Goal: Find specific page/section: Find specific page/section

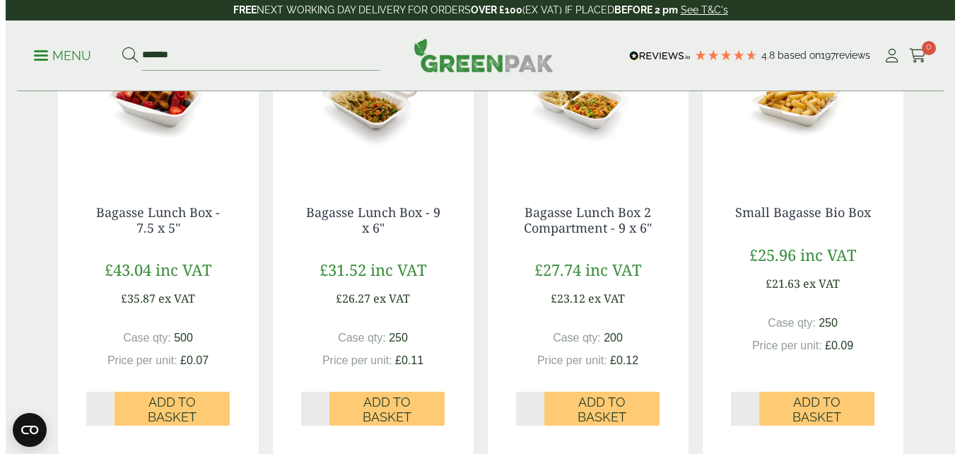
scroll to position [778, 0]
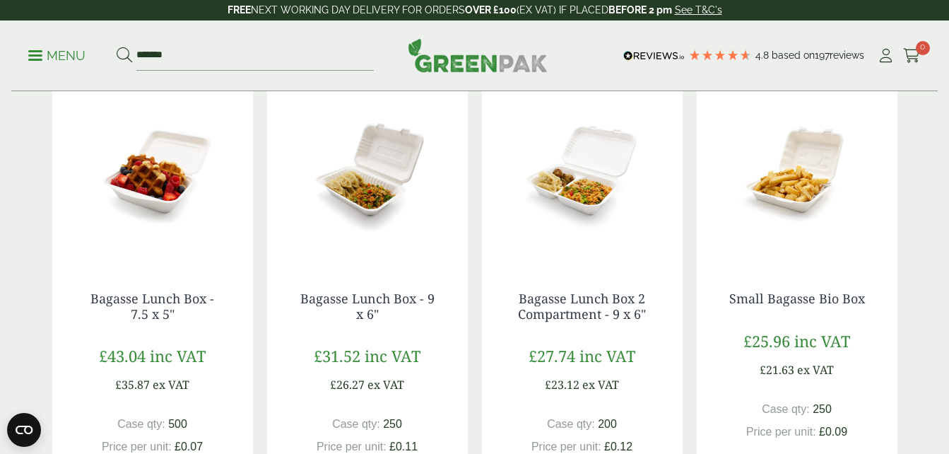
click at [37, 55] on span at bounding box center [35, 55] width 14 height 2
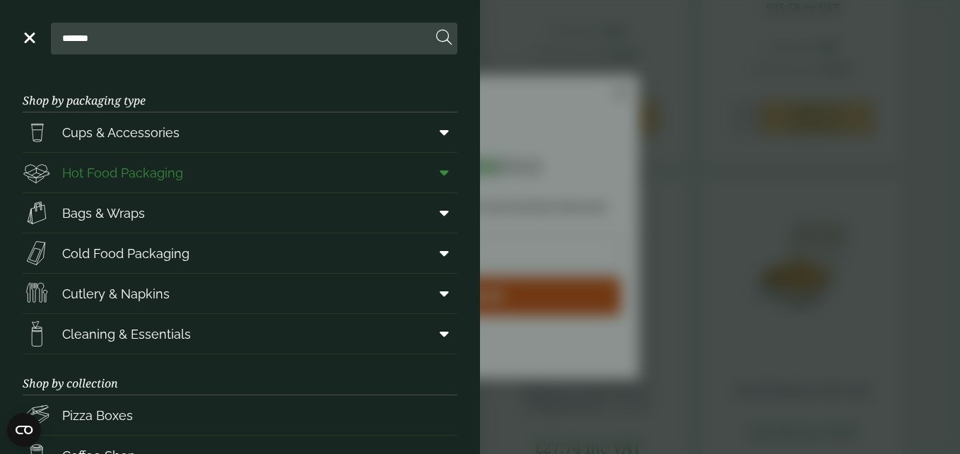
click at [180, 174] on span "Hot Food Packaging" at bounding box center [122, 172] width 121 height 19
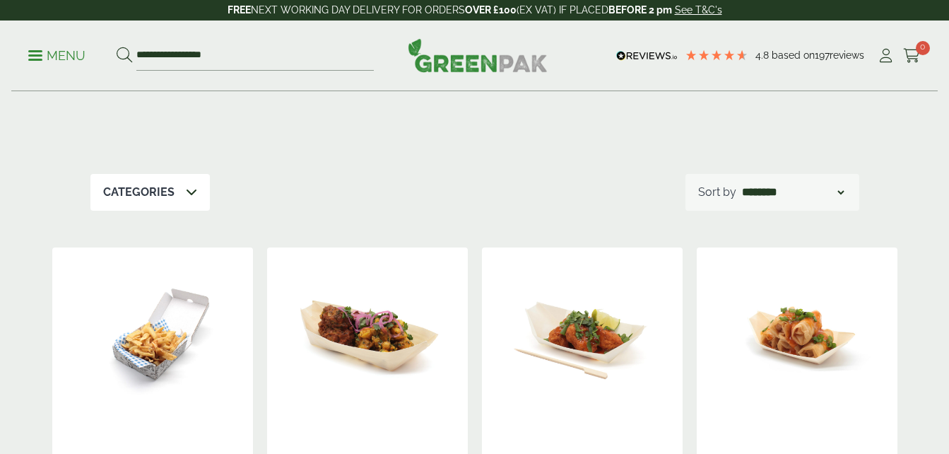
scroll to position [71, 0]
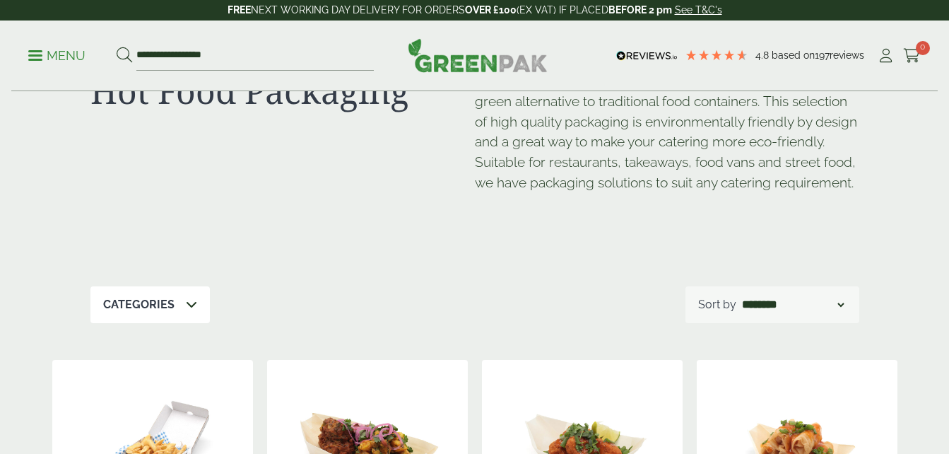
click at [187, 304] on icon at bounding box center [191, 303] width 11 height 11
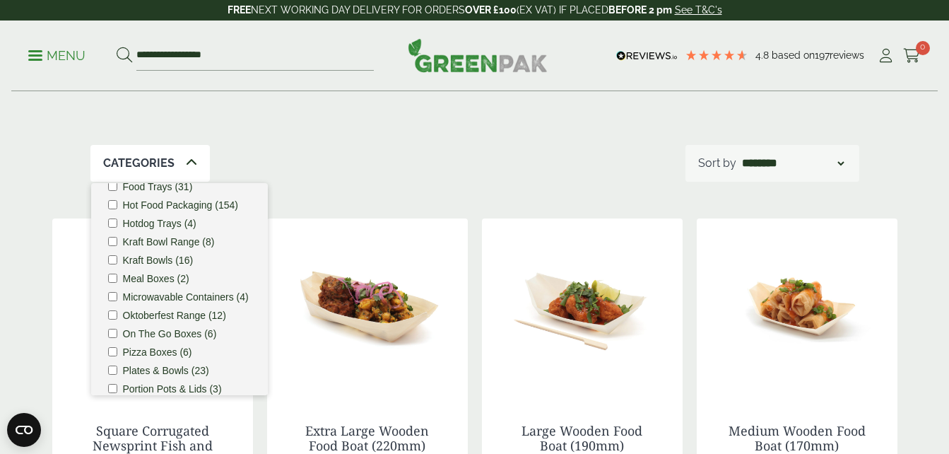
scroll to position [424, 0]
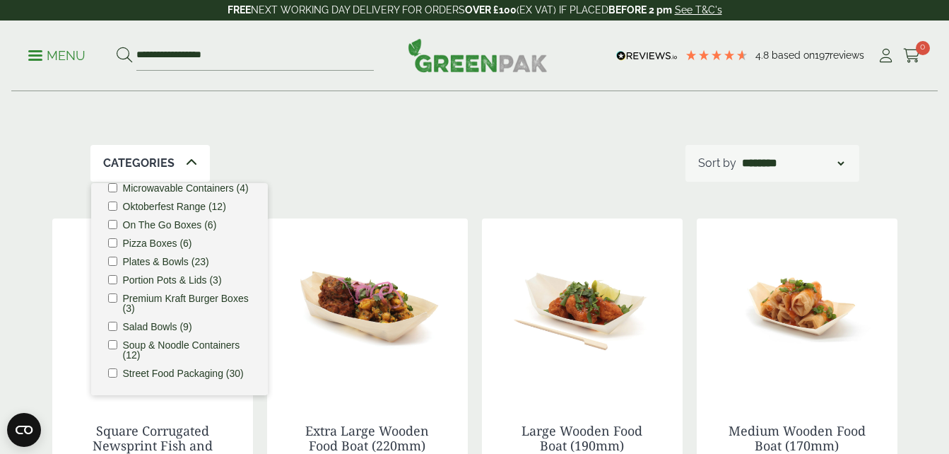
click at [168, 259] on label "Plates & Bowls (23)" at bounding box center [166, 262] width 86 height 10
